Goal: Task Accomplishment & Management: Use online tool/utility

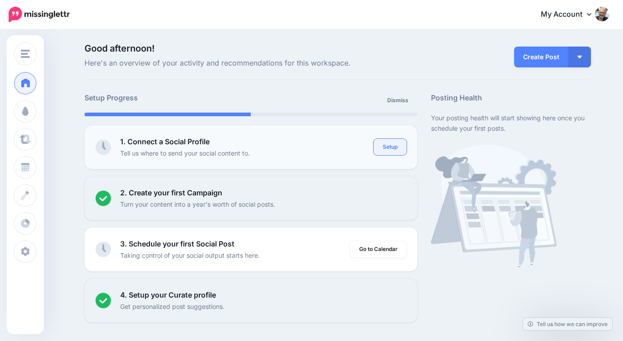
click at [386, 146] on link "Setup" at bounding box center [390, 147] width 33 height 16
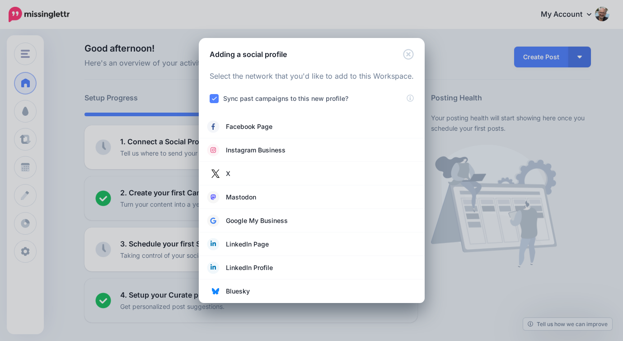
click at [295, 97] on label "Sync past campaigns to this new profile?" at bounding box center [285, 98] width 125 height 10
click at [251, 268] on span "LinkedIn Profile" at bounding box center [249, 267] width 47 height 11
click at [248, 266] on span "LinkedIn Profile" at bounding box center [249, 267] width 47 height 11
click at [408, 53] on icon "Close" at bounding box center [408, 54] width 10 height 10
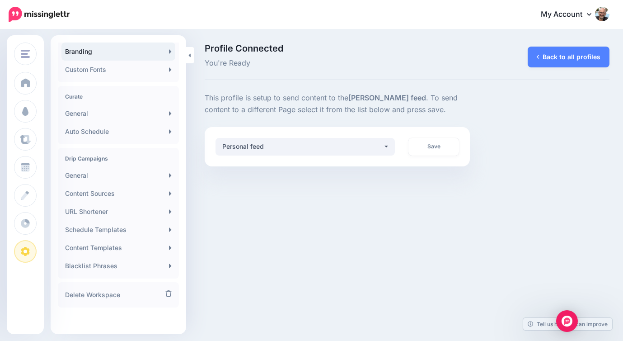
scroll to position [156, 0]
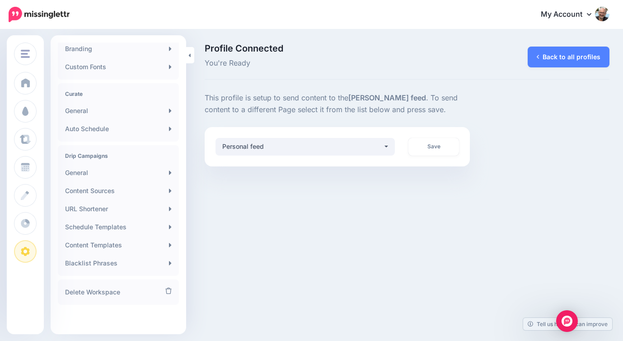
click at [119, 158] on h4 "Drip Campaigns" at bounding box center [118, 155] width 107 height 7
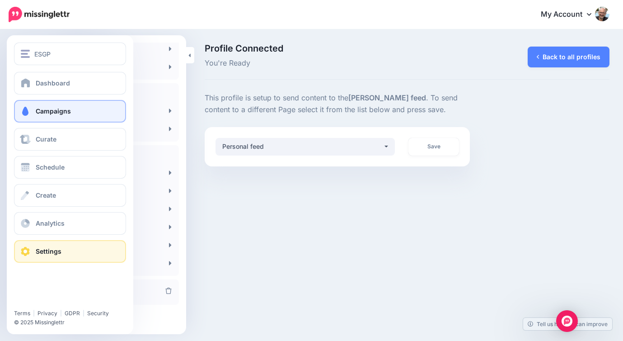
click at [51, 114] on span "Campaigns" at bounding box center [53, 111] width 35 height 8
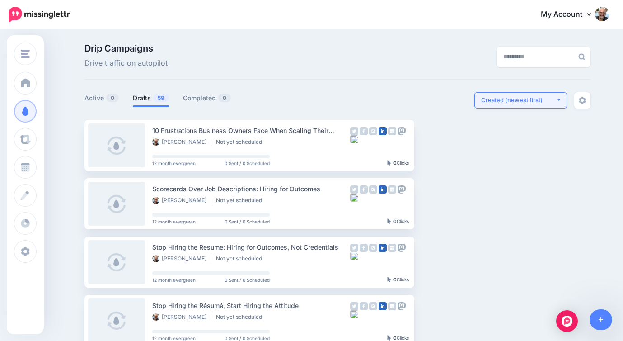
click at [533, 100] on div "Created (newest first)" at bounding box center [518, 100] width 75 height 9
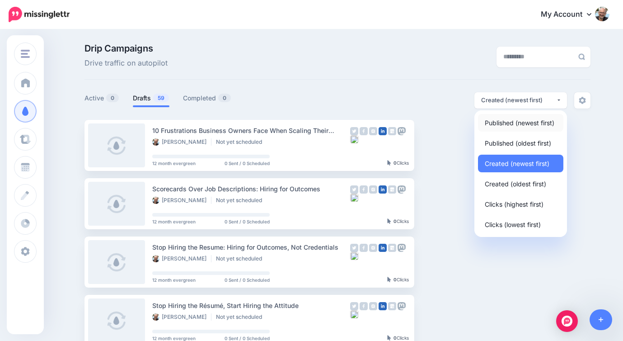
click at [510, 122] on span "Published (newest first)" at bounding box center [520, 122] width 70 height 11
select select "**********"
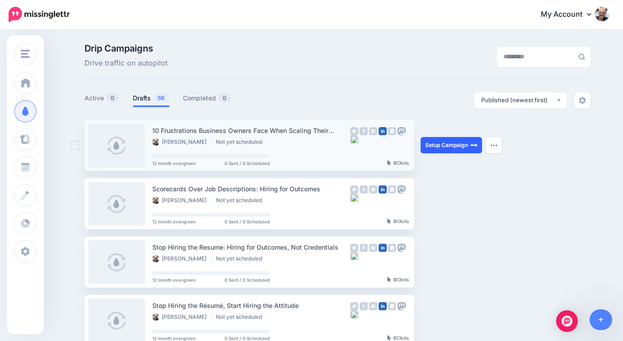
click at [460, 145] on link "Setup Campaign" at bounding box center [451, 145] width 61 height 16
